Goal: Task Accomplishment & Management: Manage account settings

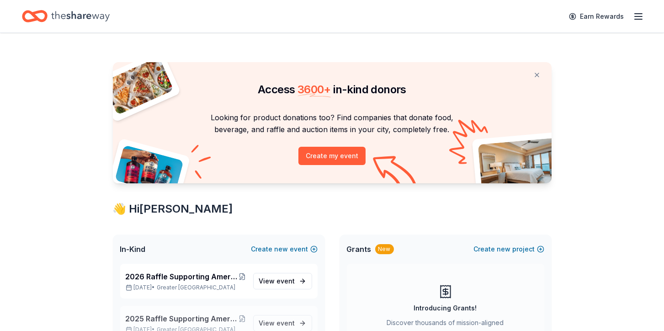
click at [211, 318] on span "2025 Raffle Supporting American [MEDICAL_DATA] Society's "Making Strides Agains…" at bounding box center [182, 318] width 113 height 11
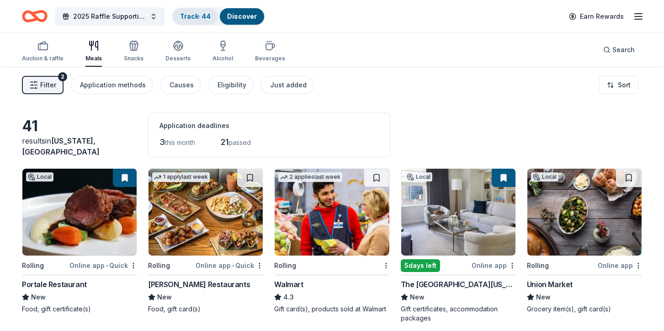
click at [216, 19] on div "Track · 44" at bounding box center [195, 16] width 45 height 16
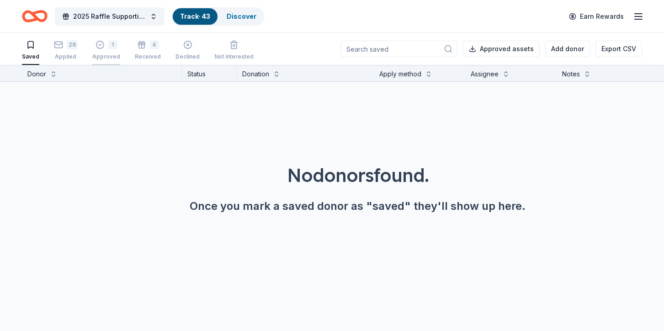
click at [97, 42] on icon "button" at bounding box center [99, 44] width 9 height 9
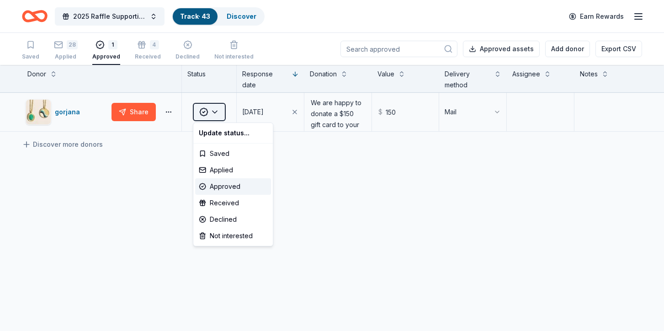
click at [218, 114] on html "2025 Raffle Supporting American [MEDICAL_DATA] Society's "Making Strides Agains…" at bounding box center [332, 165] width 664 height 331
click at [219, 199] on div "Received" at bounding box center [233, 203] width 76 height 16
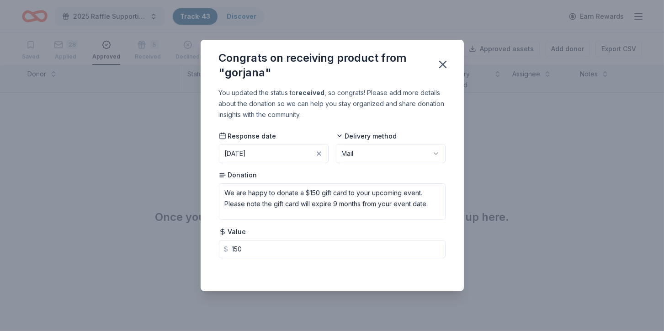
click at [307, 155] on button "[DATE]" at bounding box center [274, 153] width 110 height 19
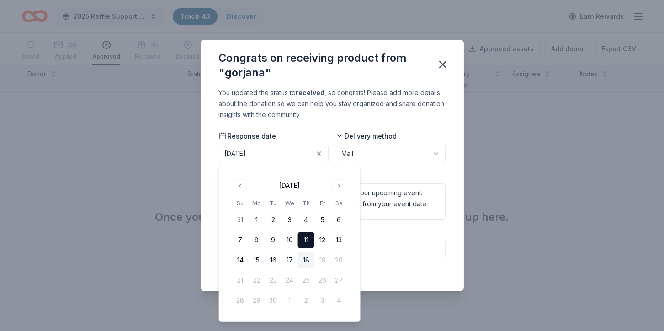
click at [306, 257] on button "18" at bounding box center [306, 260] width 16 height 16
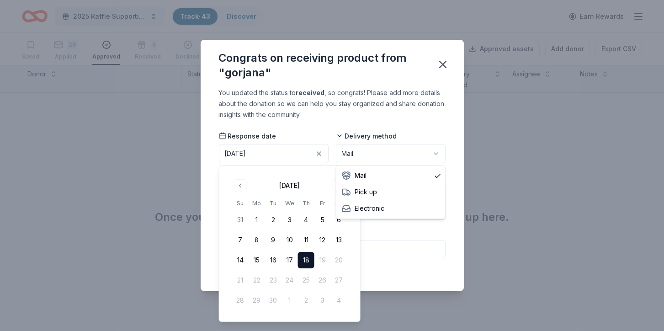
click at [396, 159] on html "2025 Raffle Supporting American [MEDICAL_DATA] Society's "Making Strides Agains…" at bounding box center [332, 165] width 664 height 331
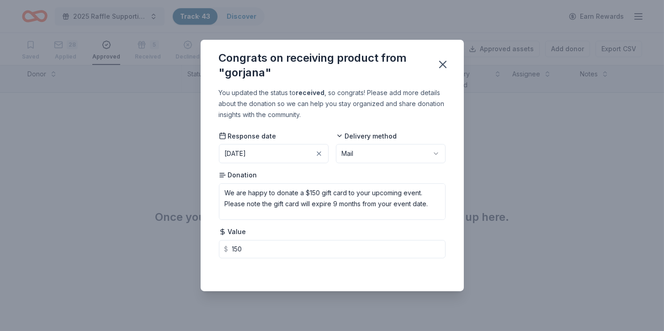
click at [364, 269] on div "Saved" at bounding box center [332, 270] width 227 height 11
click at [440, 65] on icon "button" at bounding box center [442, 64] width 13 height 13
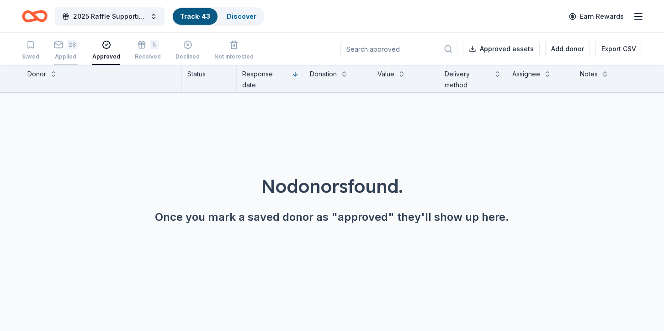
click at [68, 45] on div "28" at bounding box center [72, 44] width 11 height 9
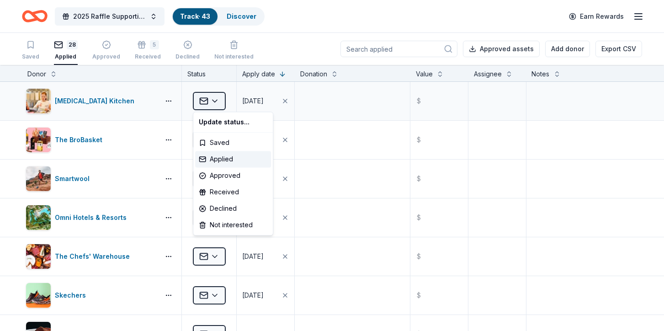
click at [214, 99] on html "2025 Raffle Supporting American [MEDICAL_DATA] Society's "Making Strides Agains…" at bounding box center [332, 165] width 664 height 331
click at [229, 204] on div "Declined" at bounding box center [233, 208] width 76 height 16
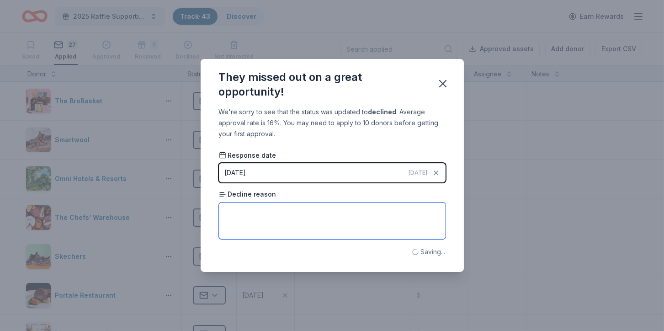
click at [244, 209] on textarea at bounding box center [332, 220] width 227 height 37
type textarea "all donations currently paused"
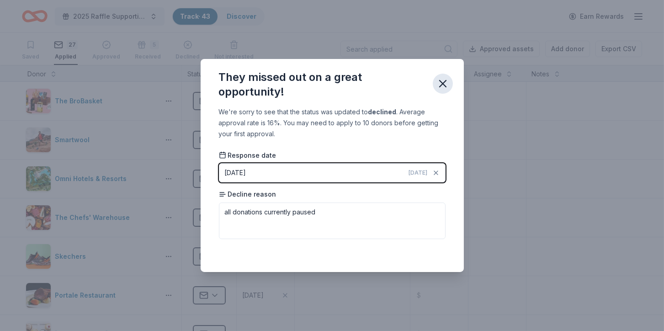
click at [446, 83] on icon "button" at bounding box center [442, 83] width 13 height 13
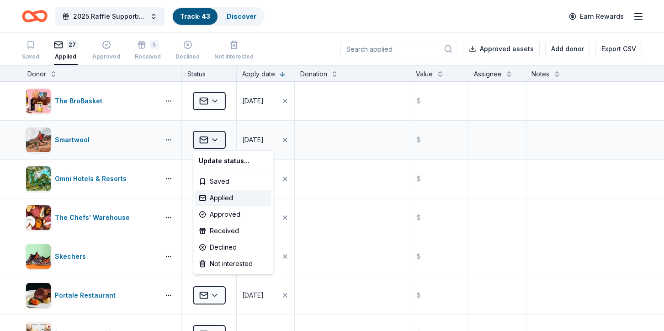
click at [214, 138] on html "2025 Raffle Supporting American [MEDICAL_DATA] Society's "Making Strides Agains…" at bounding box center [332, 165] width 664 height 331
click at [3, 175] on html "2025 Raffle Supporting American [MEDICAL_DATA] Society's "Making Strides Agains…" at bounding box center [332, 165] width 664 height 331
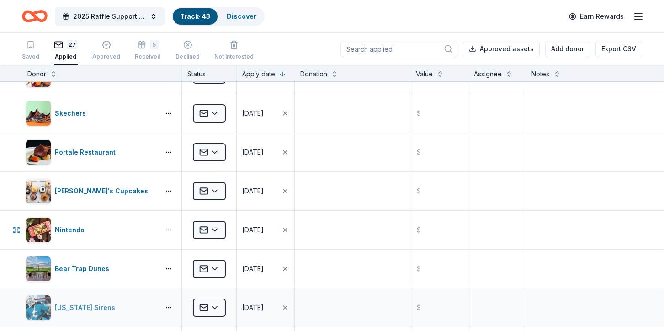
scroll to position [215, 0]
